Goal: Task Accomplishment & Management: Use online tool/utility

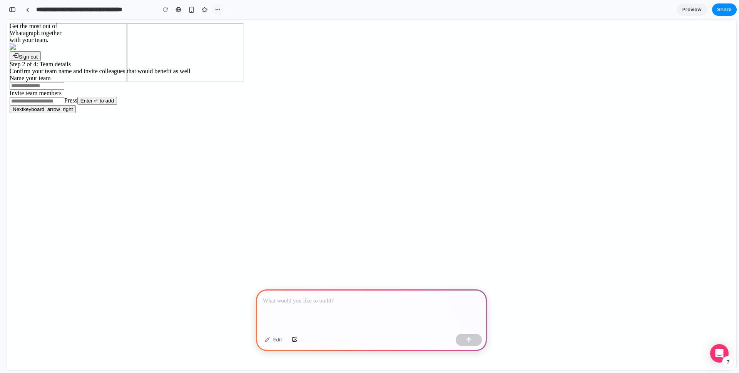
click at [218, 10] on div "button" at bounding box center [218, 10] width 6 height 6
click at [221, 43] on li "Delete" at bounding box center [238, 39] width 48 height 12
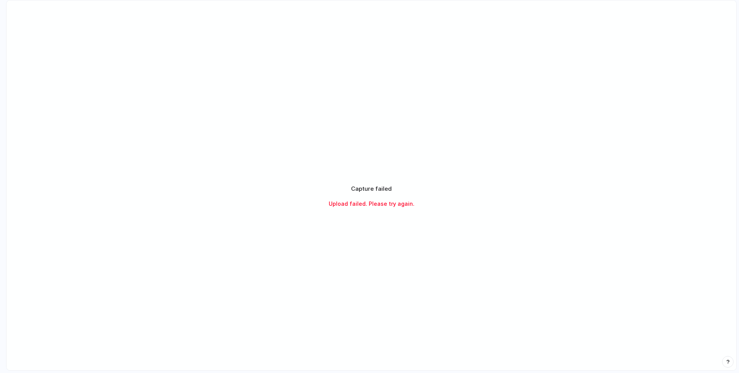
click at [388, 208] on div "Capture failed Upload failed. Please try again." at bounding box center [371, 196] width 211 height 42
click at [393, 198] on div "Capture failed Upload failed. Please try again." at bounding box center [371, 195] width 192 height 23
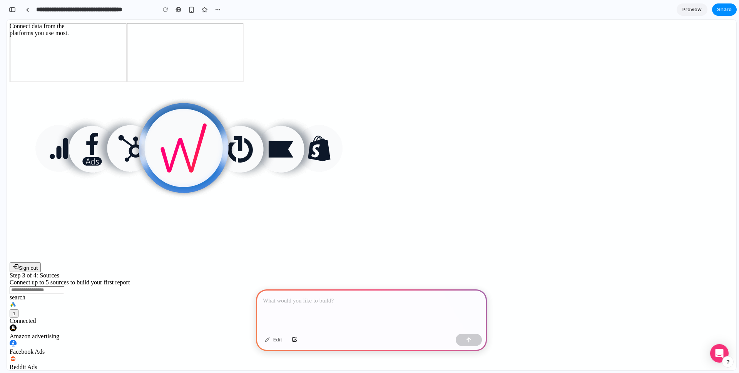
click at [348, 284] on p at bounding box center [371, 300] width 217 height 9
click at [400, 284] on p "**********" at bounding box center [370, 300] width 214 height 9
click at [394, 284] on p "**********" at bounding box center [370, 300] width 214 height 9
drag, startPoint x: 390, startPoint y: 297, endPoint x: 428, endPoint y: 297, distance: 37.7
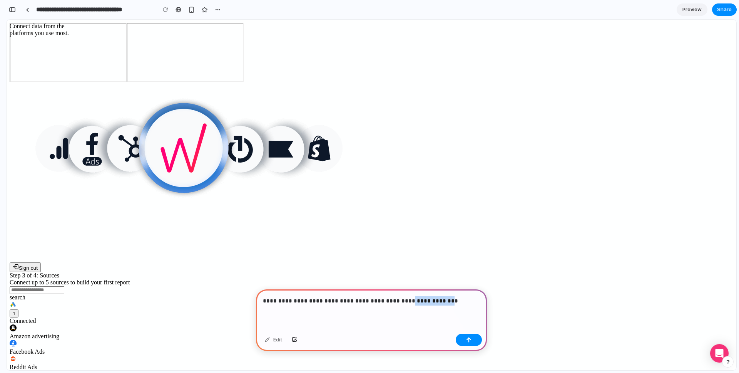
click at [427, 284] on p "**********" at bounding box center [370, 300] width 214 height 9
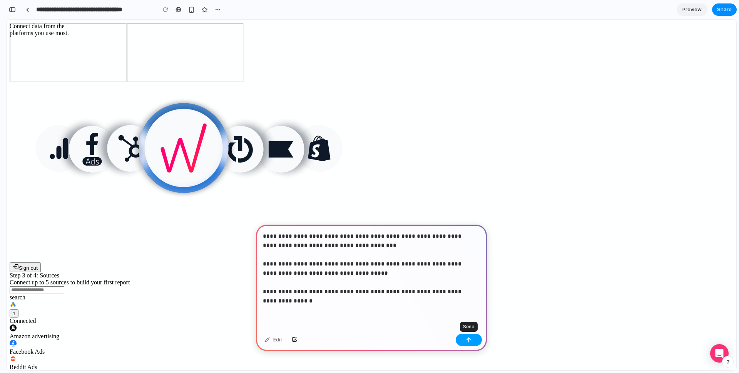
click at [465, 284] on button "button" at bounding box center [469, 339] width 26 height 12
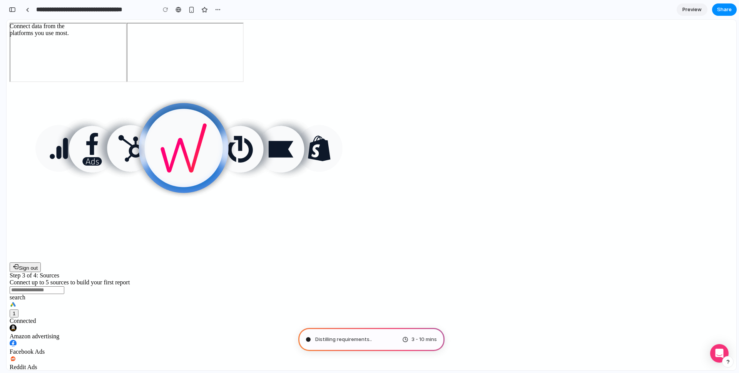
type input "**********"
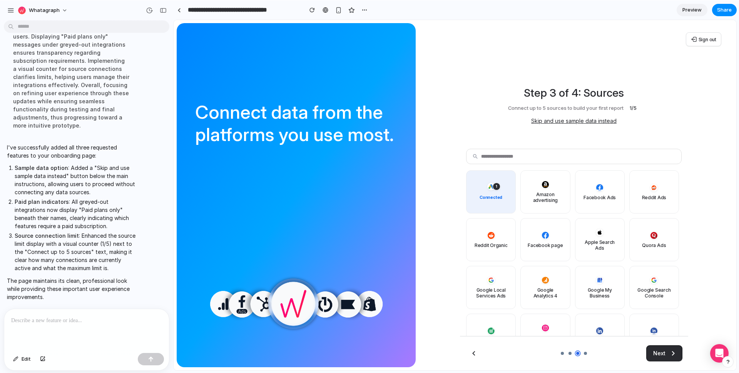
scroll to position [156, 0]
click at [504, 208] on span "1 Connected" at bounding box center [491, 191] width 50 height 43
click at [554, 119] on button "Skip and use sample data instead" at bounding box center [573, 121] width 85 height 8
click at [554, 117] on button "Skip and use sample data instead" at bounding box center [573, 121] width 85 height 8
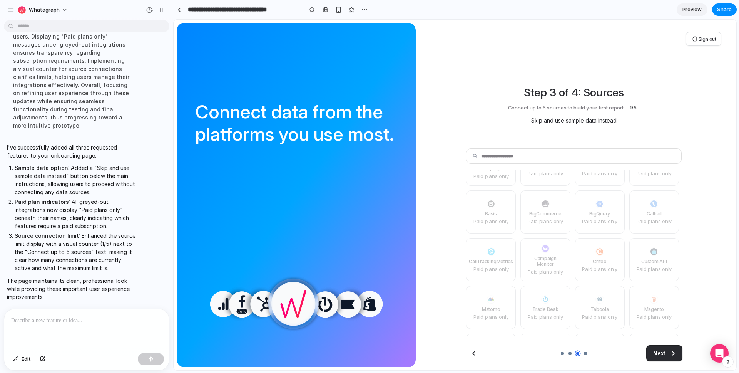
scroll to position [314, 0]
click at [554, 260] on div "1 Connected Amazon advertising Facebook Ads Reddit Ads Reddit Organic Facebook …" at bounding box center [572, 238] width 213 height 764
click at [554, 10] on span "Preview" at bounding box center [692, 10] width 19 height 8
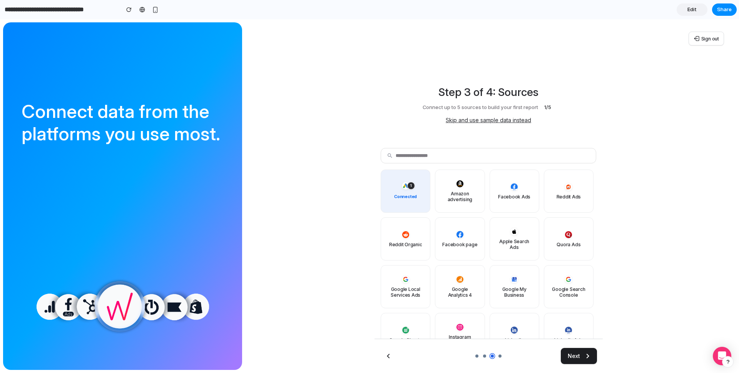
click at [554, 284] on span "Next" at bounding box center [574, 356] width 12 height 8
click at [500, 101] on div "Step 3 of 4: Sources Connect up to 5 sources to build your first report 1/5 Ski…" at bounding box center [489, 104] width 216 height 40
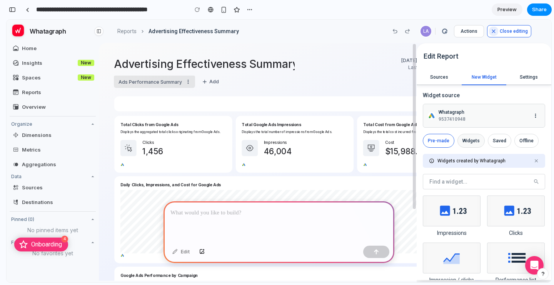
click at [463, 137] on span "Widgets" at bounding box center [471, 141] width 27 height 14
click at [492, 141] on span "Saved" at bounding box center [499, 141] width 23 height 14
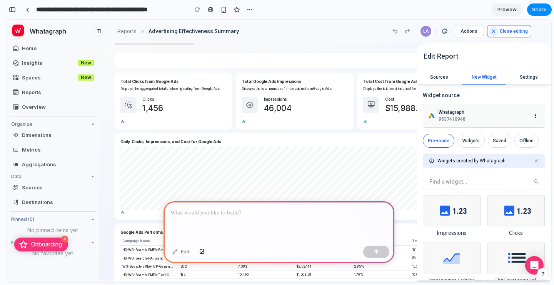
click at [262, 209] on p at bounding box center [279, 212] width 217 height 9
click at [506, 12] on span "Preview" at bounding box center [507, 10] width 19 height 8
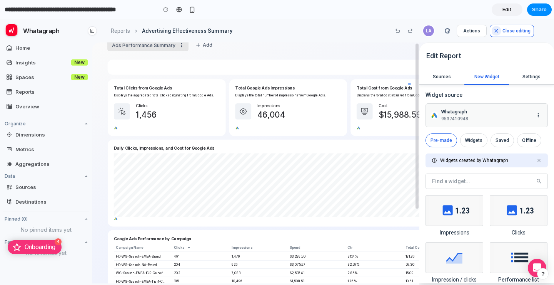
scroll to position [41, 0]
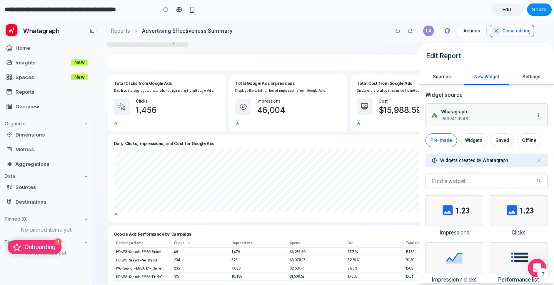
click at [90, 29] on icon at bounding box center [92, 31] width 4 height 4
click at [94, 33] on button at bounding box center [92, 30] width 9 height 9
click at [507, 9] on span "Edit" at bounding box center [507, 10] width 9 height 8
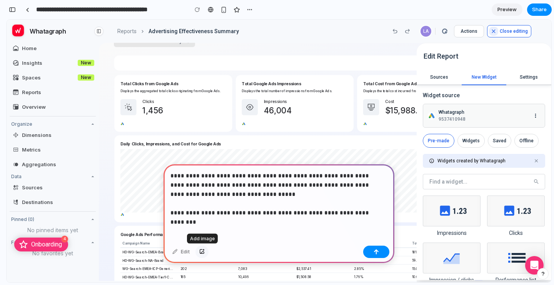
click at [201, 247] on button "button" at bounding box center [202, 251] width 13 height 12
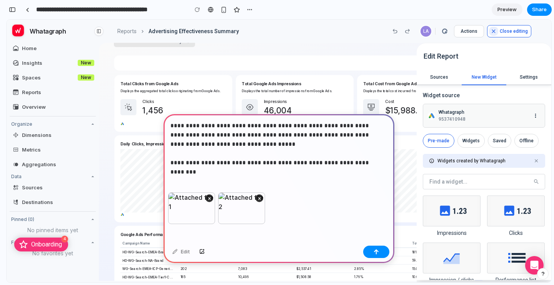
click at [390, 159] on div "**********" at bounding box center [279, 153] width 231 height 78
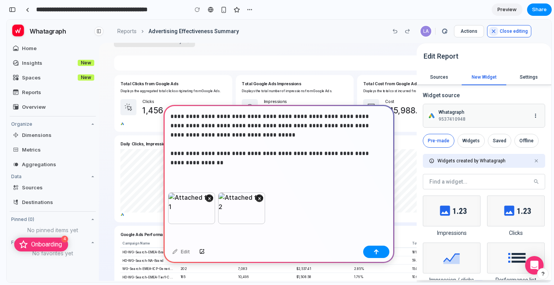
click at [328, 159] on p "**********" at bounding box center [278, 139] width 214 height 55
drag, startPoint x: 322, startPoint y: 159, endPoint x: 367, endPoint y: 151, distance: 45.3
click at [367, 151] on p "**********" at bounding box center [278, 139] width 214 height 55
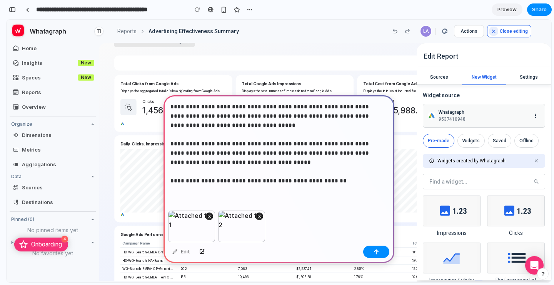
click at [346, 122] on p "**********" at bounding box center [278, 143] width 214 height 83
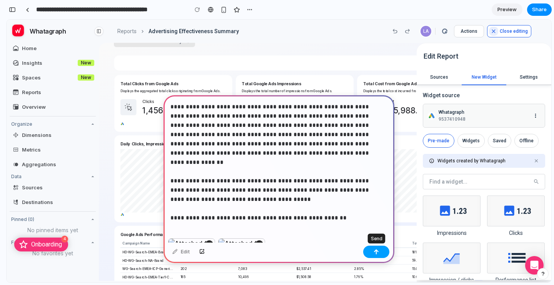
click at [375, 252] on div "button" at bounding box center [376, 251] width 5 height 5
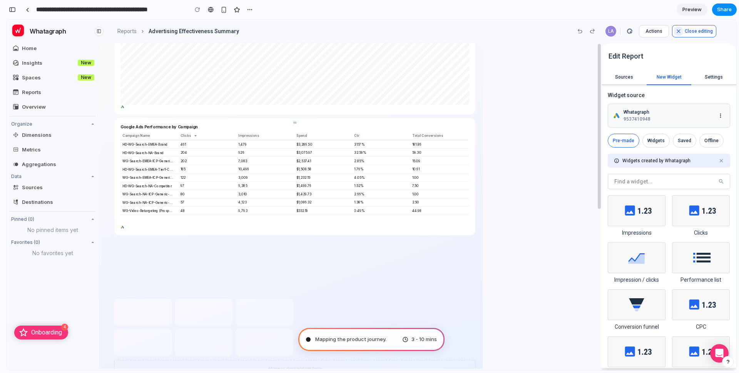
scroll to position [47, 0]
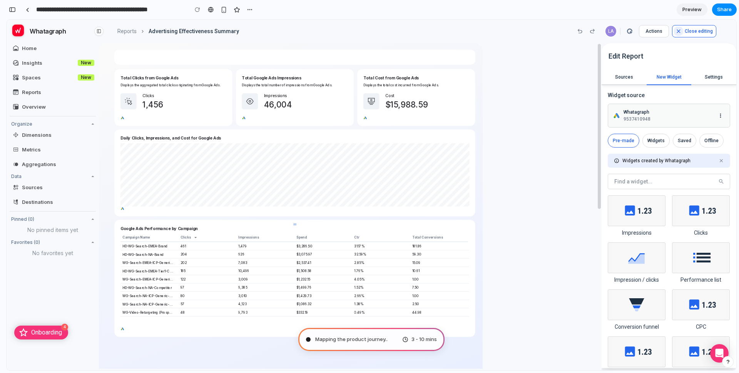
click at [251, 274] on div "10,496" at bounding box center [265, 270] width 58 height 8
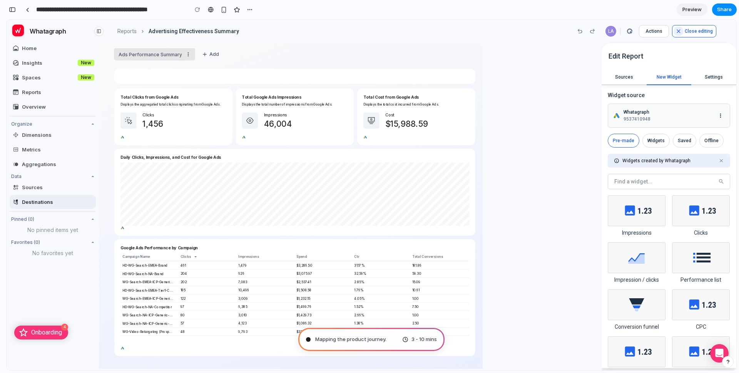
scroll to position [0, 0]
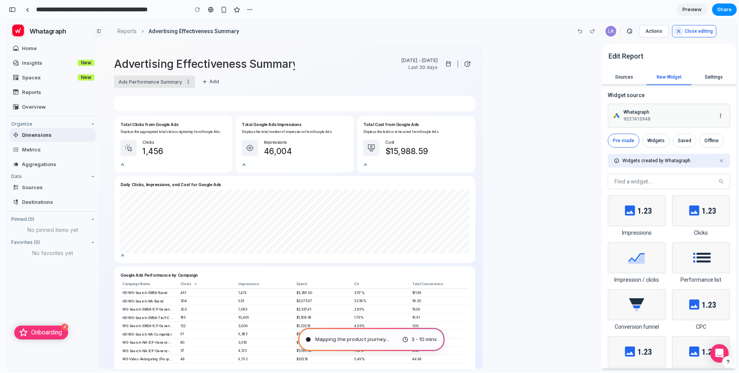
click at [43, 135] on span "Dimensions" at bounding box center [58, 135] width 72 height 6
click at [41, 82] on span "Spaces new" at bounding box center [53, 77] width 86 height 14
click at [44, 64] on span "Insights" at bounding box center [49, 63] width 54 height 6
click at [43, 47] on span "Home" at bounding box center [58, 48] width 72 height 6
click at [101, 32] on button at bounding box center [98, 31] width 9 height 9
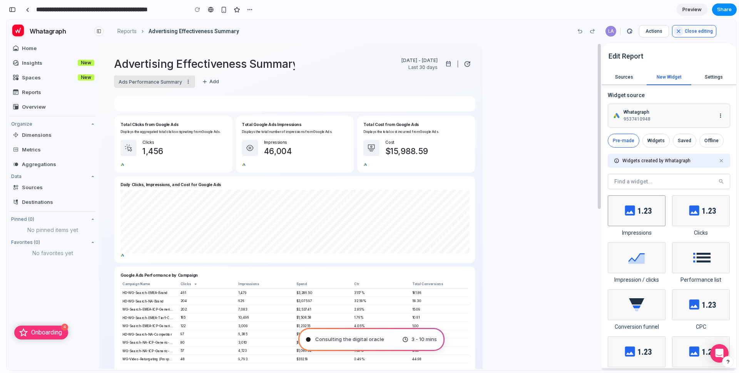
drag, startPoint x: 639, startPoint y: 208, endPoint x: 632, endPoint y: 208, distance: 7.3
drag, startPoint x: 611, startPoint y: 276, endPoint x: 259, endPoint y: 370, distance: 364.7
type input "**********"
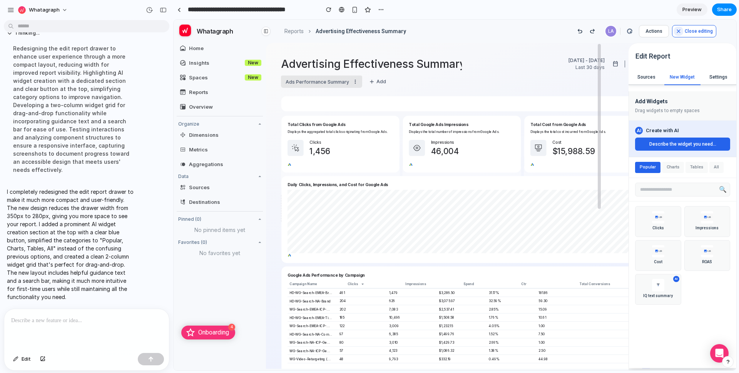
click at [554, 167] on button "Charts" at bounding box center [673, 167] width 22 height 11
click at [554, 169] on button "Tables" at bounding box center [697, 167] width 22 height 11
click at [554, 171] on button "All" at bounding box center [717, 167] width 14 height 11
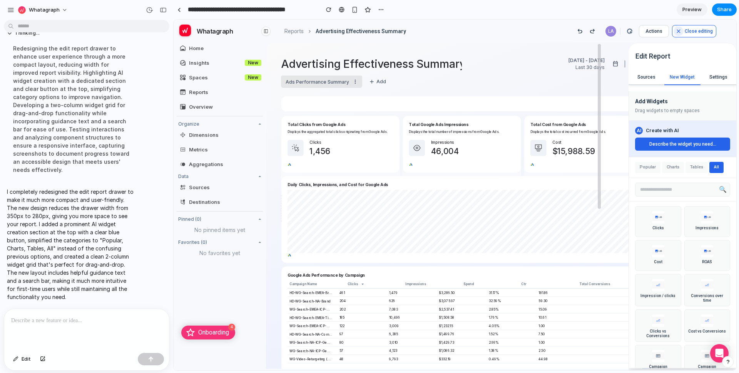
click at [554, 165] on button "Popular" at bounding box center [647, 167] width 25 height 11
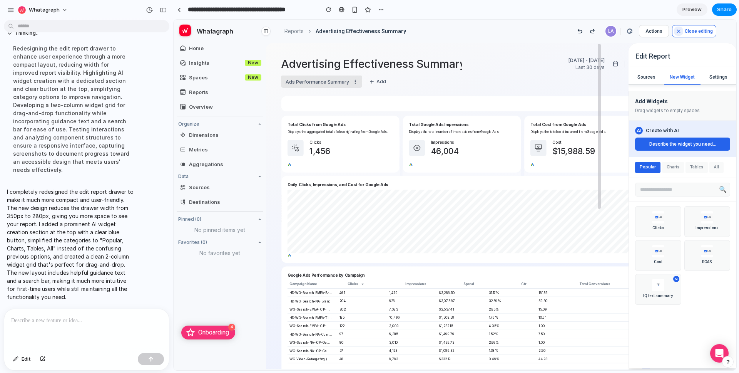
click at [554, 170] on button "Charts" at bounding box center [673, 167] width 22 height 11
click at [554, 169] on button "Popular" at bounding box center [647, 167] width 25 height 11
click at [554, 33] on span "close" at bounding box center [679, 31] width 6 height 6
click at [554, 29] on button "Actions" at bounding box center [654, 31] width 30 height 12
click at [554, 11] on span "Preview" at bounding box center [692, 10] width 19 height 8
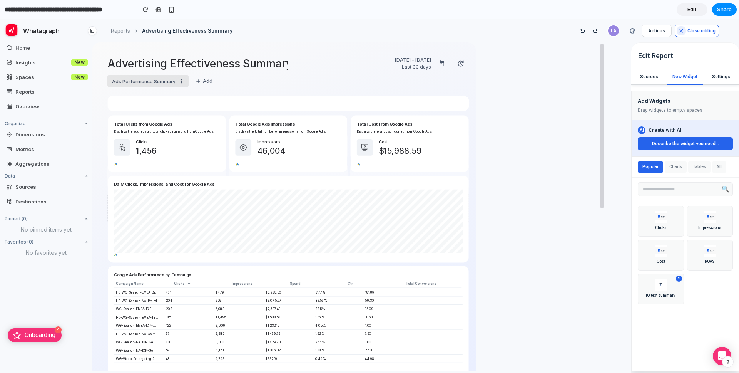
click at [554, 162] on button "Charts" at bounding box center [676, 166] width 22 height 11
click at [554, 166] on button "Tables" at bounding box center [699, 166] width 22 height 11
click at [554, 166] on button "All" at bounding box center [719, 166] width 14 height 11
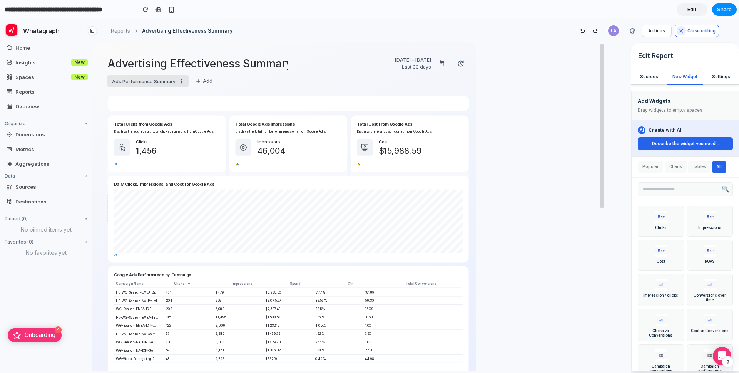
click at [554, 67] on div "Sources New Widget Settings" at bounding box center [685, 75] width 108 height 18
click at [554, 77] on div "Settings" at bounding box center [721, 76] width 18 height 5
click at [554, 164] on button "Popular" at bounding box center [650, 166] width 25 height 11
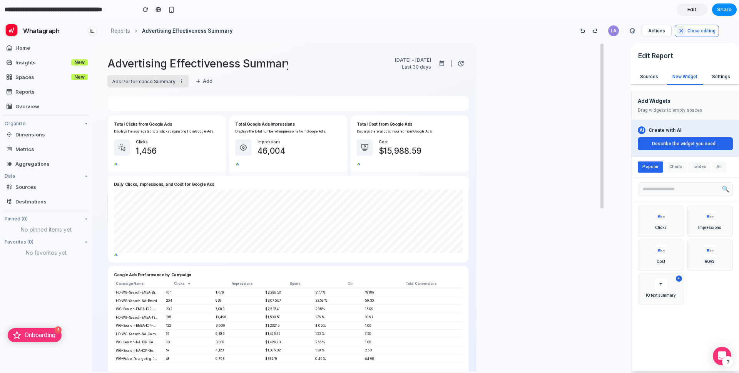
click at [554, 147] on button "Describe the widget you need..." at bounding box center [685, 143] width 95 height 13
click at [554, 145] on button "Describe the widget you need..." at bounding box center [685, 143] width 95 height 13
click at [554, 121] on div "AI Create with AI Describe the widget you need..." at bounding box center [685, 138] width 107 height 37
click at [554, 109] on div "Drag widgets to empty spaces" at bounding box center [685, 110] width 95 height 7
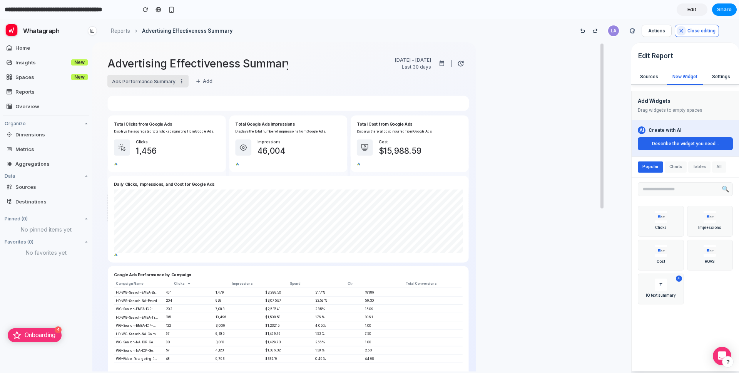
click at [554, 145] on button "Describe the widget you need..." at bounding box center [685, 143] width 95 height 13
click at [554, 165] on button "Charts" at bounding box center [676, 166] width 22 height 11
click at [554, 170] on button "Tables" at bounding box center [699, 166] width 22 height 11
click at [554, 166] on div "Popular Charts Tables All" at bounding box center [685, 167] width 107 height 21
click at [554, 167] on button "Popular" at bounding box center [650, 166] width 25 height 11
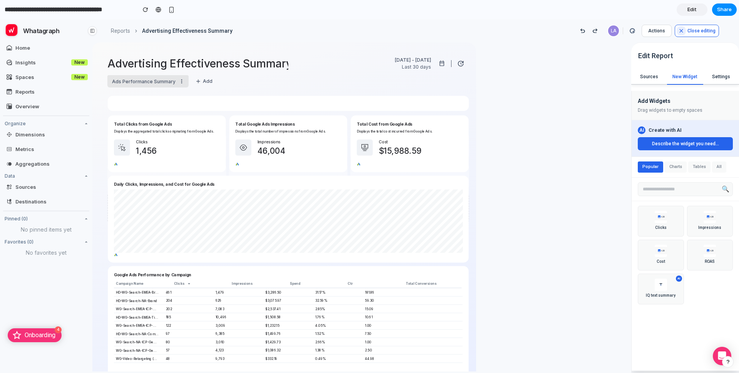
click at [22, 284] on div "4 Onboarding" at bounding box center [35, 335] width 54 height 14
click at [554, 167] on button "Charts" at bounding box center [676, 166] width 22 height 11
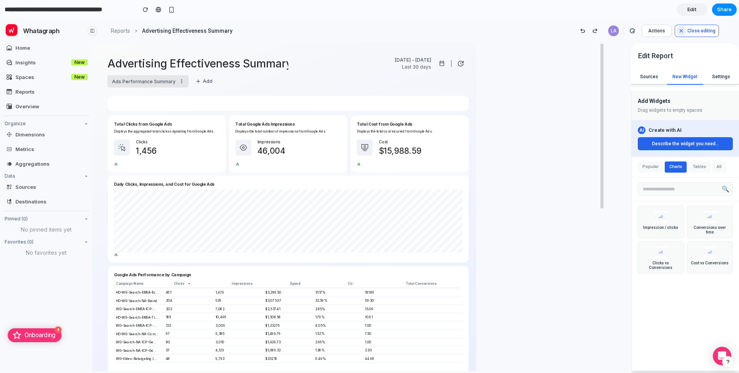
click at [554, 167] on button "Popular" at bounding box center [650, 166] width 25 height 11
click at [554, 166] on button "Tables" at bounding box center [699, 166] width 22 height 11
click at [554, 142] on button "Describe the widget you need..." at bounding box center [685, 143] width 95 height 13
click at [554, 114] on div "Add Widgets Drag widgets to empty spaces" at bounding box center [685, 105] width 107 height 29
click at [554, 133] on span "Create with AI" at bounding box center [665, 130] width 33 height 8
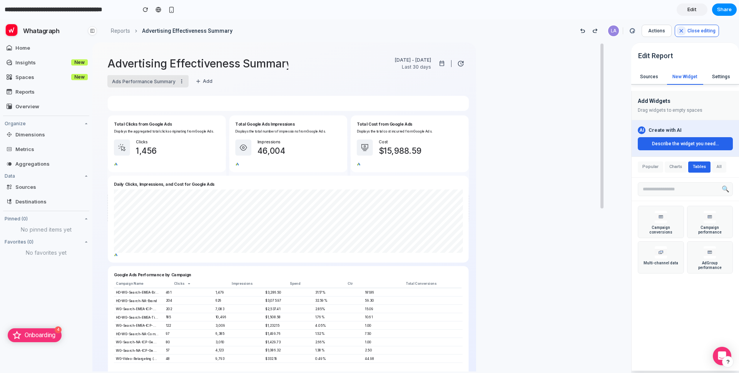
click at [554, 97] on div "Add Widgets" at bounding box center [685, 101] width 95 height 8
click at [554, 75] on div "Sources" at bounding box center [649, 77] width 36 height 14
click at [554, 83] on div "New Widget" at bounding box center [685, 77] width 36 height 14
click at [554, 84] on div "Settings" at bounding box center [721, 76] width 36 height 15
click at [554, 80] on div "Settings" at bounding box center [721, 77] width 36 height 14
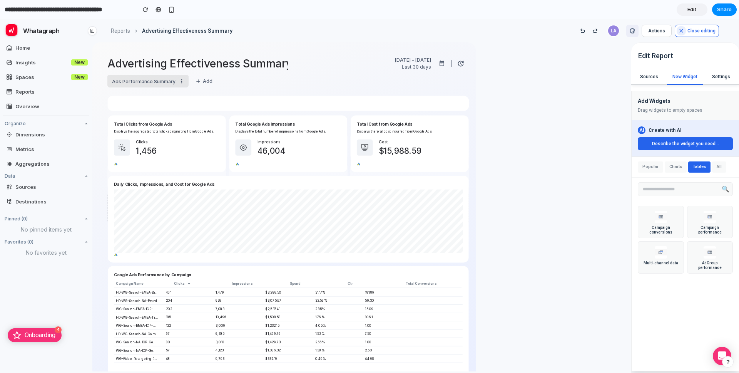
click at [554, 32] on icon at bounding box center [632, 30] width 5 height 5
click at [554, 162] on button "Popular" at bounding box center [650, 166] width 25 height 11
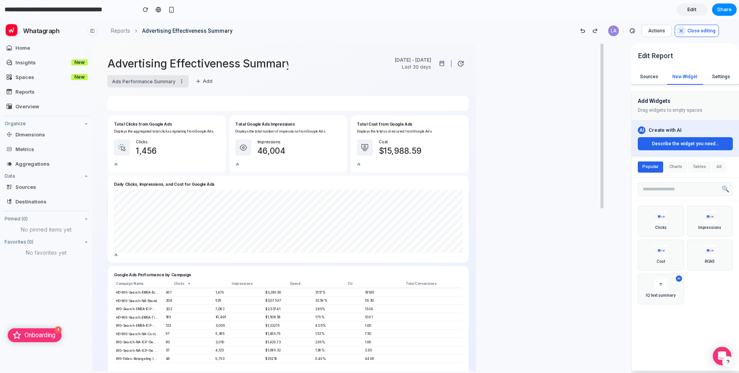
click at [554, 167] on button "Charts" at bounding box center [676, 166] width 22 height 11
click at [166, 147] on div "Cursor Click Streamline Icon: https://streamlinehq.com Clicks 1,456" at bounding box center [167, 147] width 106 height 17
